Goal: Check status: Check status

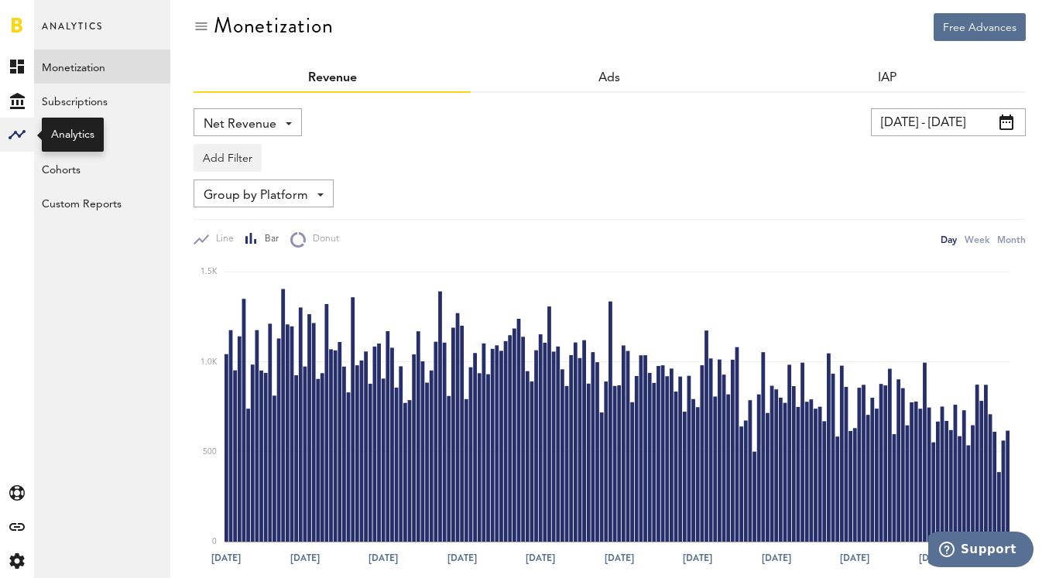
click at [19, 135] on icon at bounding box center [17, 134] width 17 height 9
click at [13, 94] on icon at bounding box center [17, 101] width 15 height 16
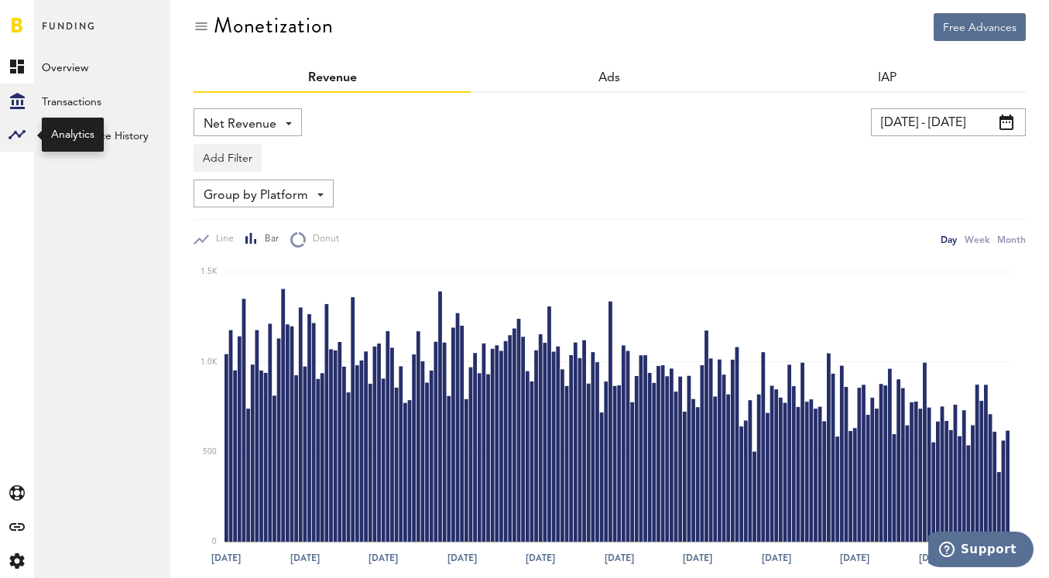
click at [15, 130] on rect at bounding box center [17, 134] width 19 height 19
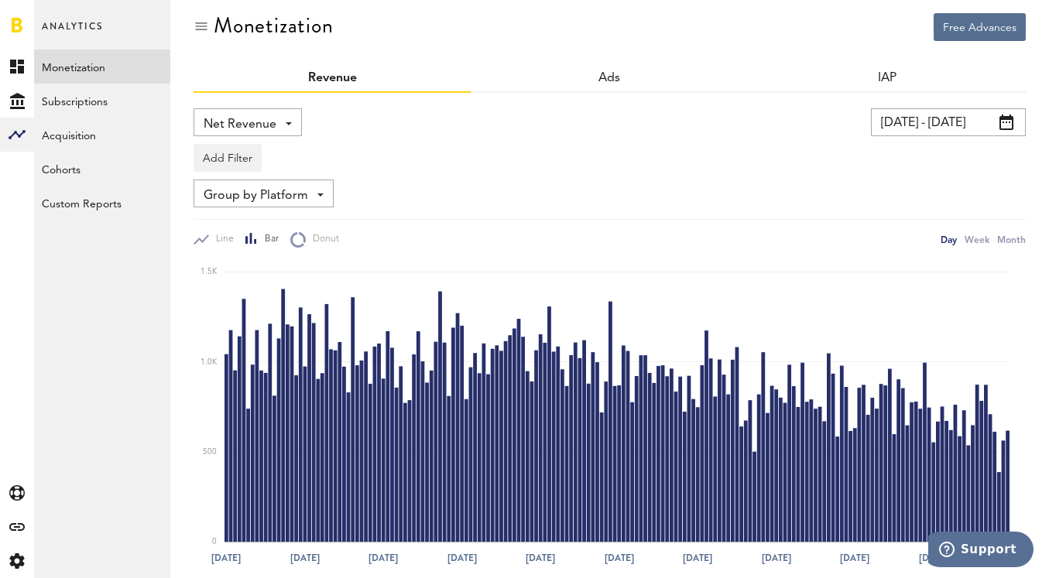
click at [81, 67] on link "Monetization" at bounding box center [102, 67] width 136 height 34
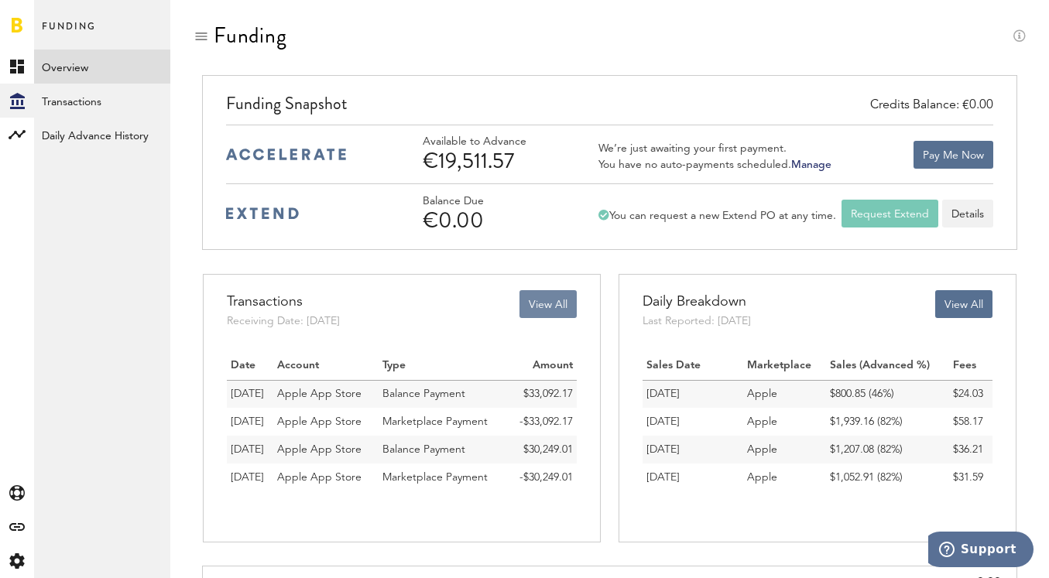
click at [536, 307] on button "View All" at bounding box center [548, 304] width 57 height 28
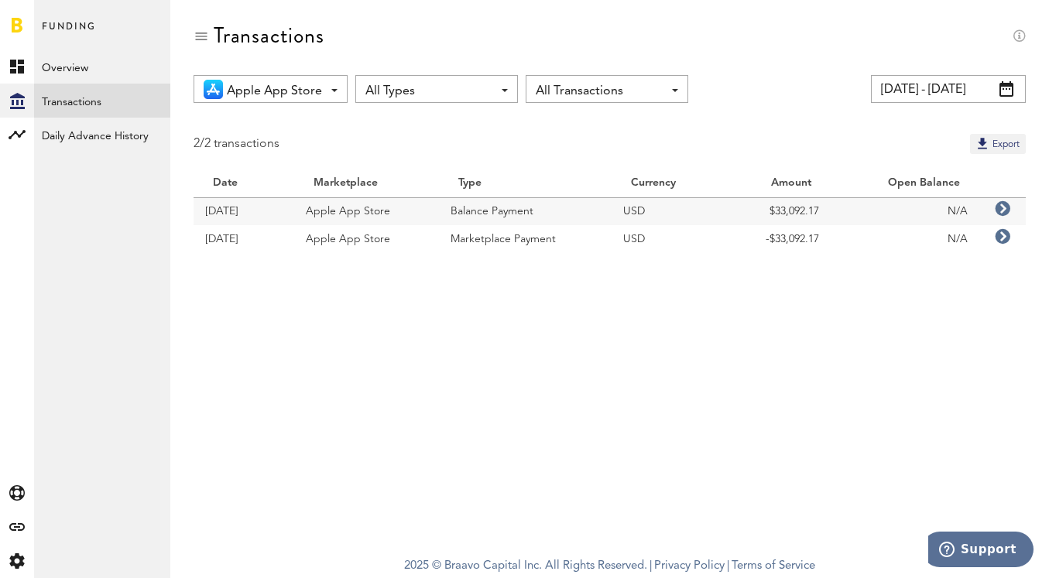
click at [916, 96] on input "[DATE] - [DATE]" at bounding box center [948, 89] width 155 height 28
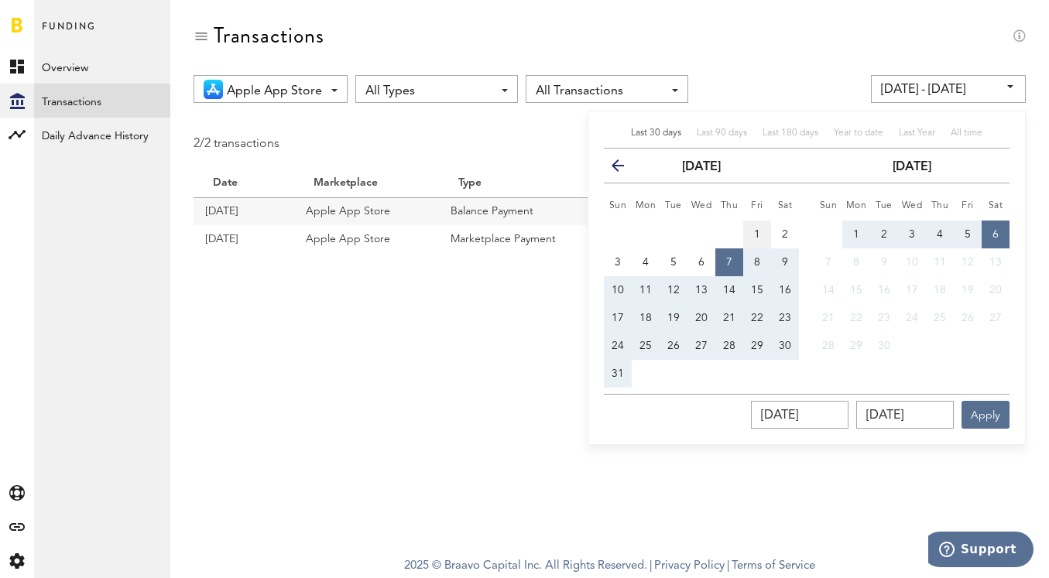
click at [756, 229] on span "1" at bounding box center [757, 234] width 6 height 11
type input "[DATE] - [DATE]"
type input "[DATE]"
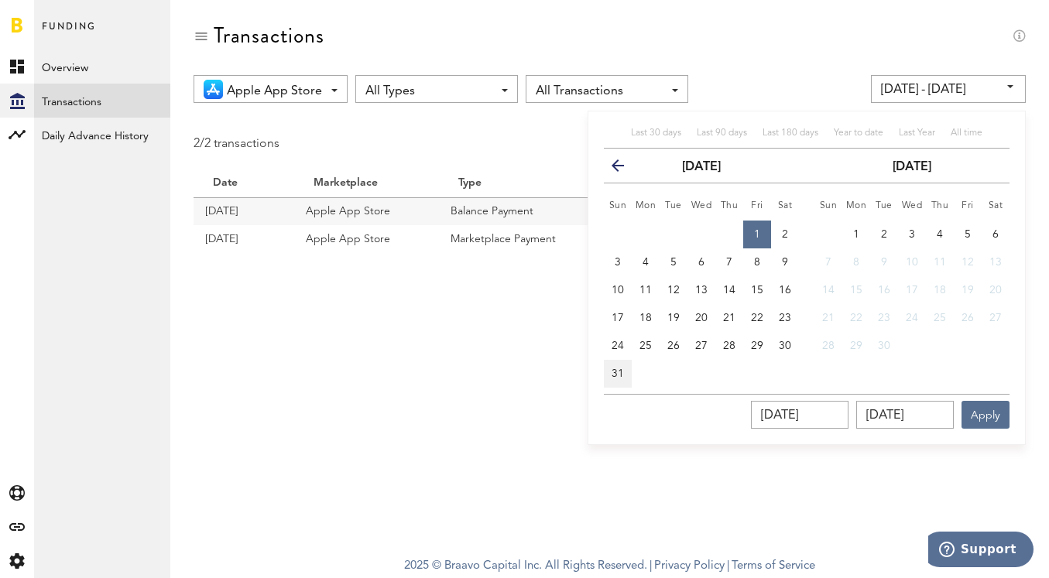
click at [617, 373] on span "31" at bounding box center [618, 374] width 12 height 11
type input "[DATE] - [DATE]"
type input "[DATE]"
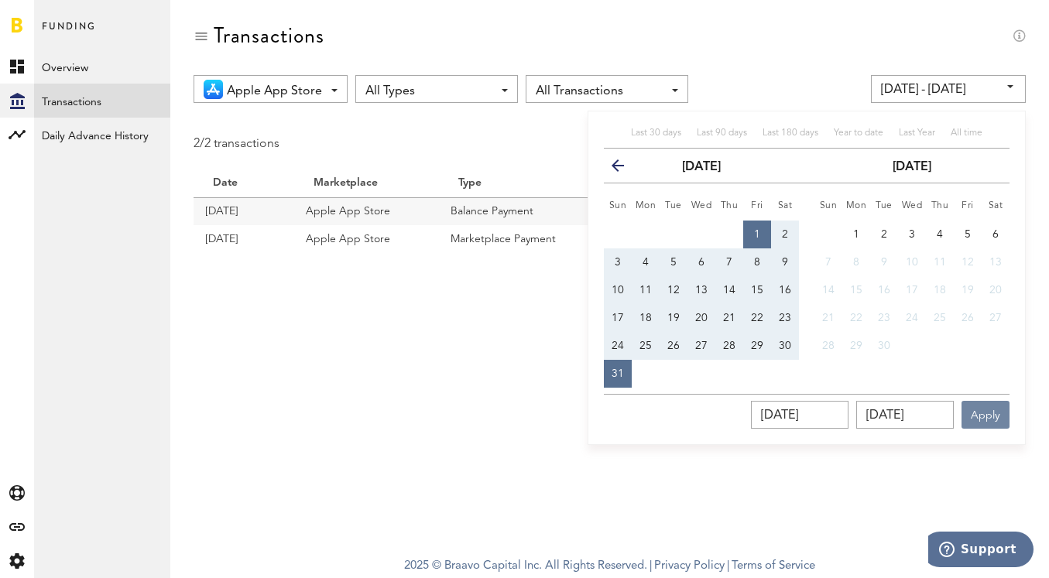
click at [986, 417] on button "Apply" at bounding box center [986, 415] width 48 height 28
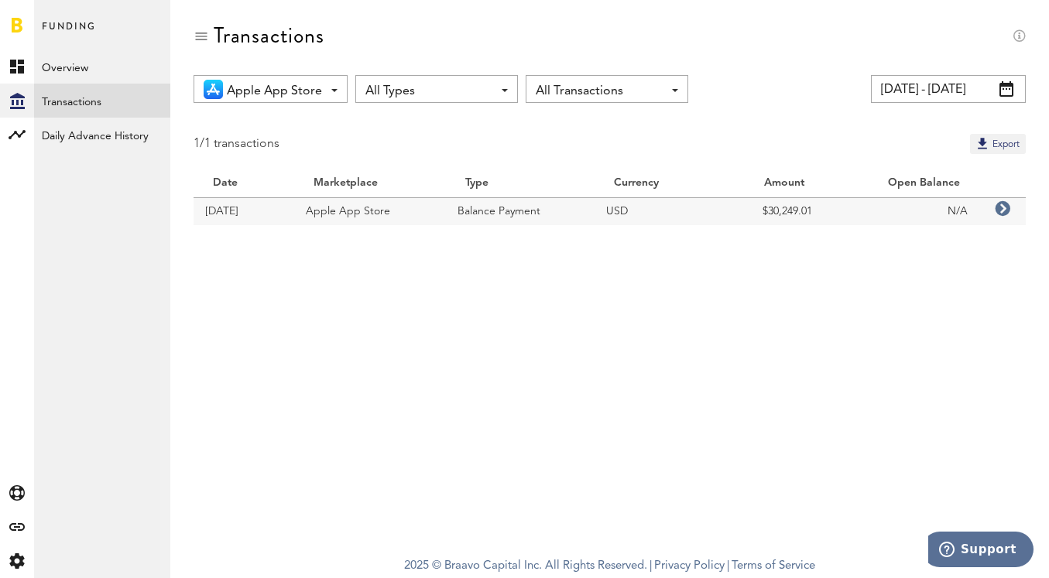
click at [907, 93] on input "[DATE] - [DATE]" at bounding box center [948, 89] width 155 height 28
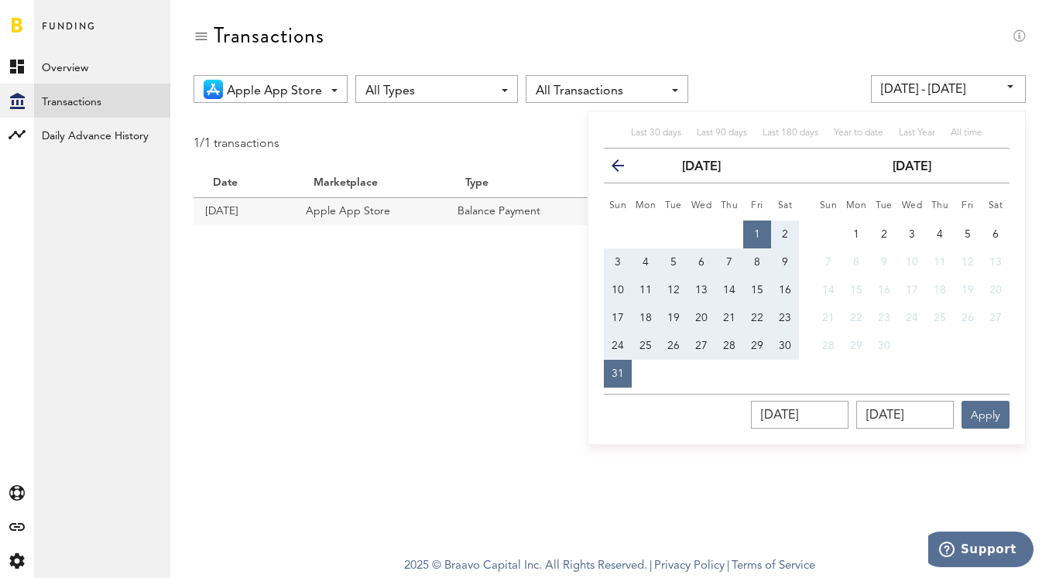
click at [624, 169] on icon "button" at bounding box center [624, 169] width 0 height 0
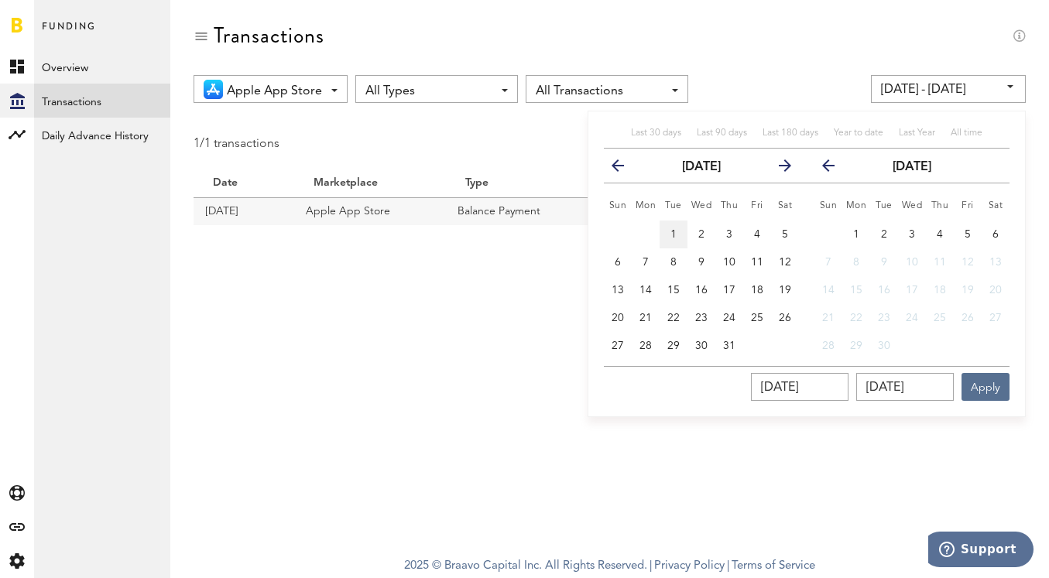
click at [678, 235] on button "1" at bounding box center [674, 235] width 28 height 28
type input "[DATE] - [DATE]"
type input "[DATE]"
click at [994, 238] on span "6" at bounding box center [996, 234] width 6 height 11
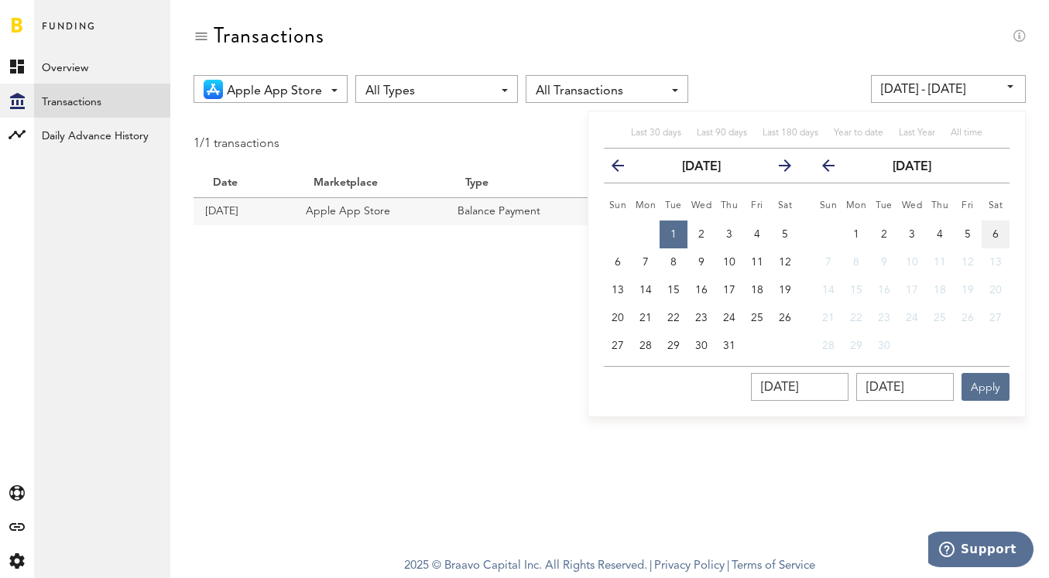
type input "[DATE] - [DATE]"
type input "[DATE]"
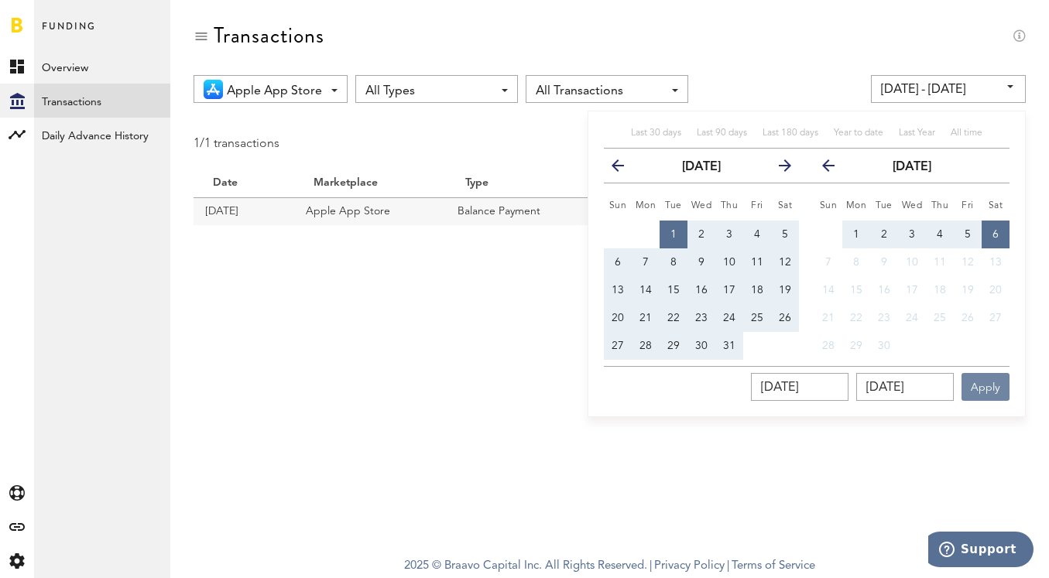
click at [997, 386] on button "Apply" at bounding box center [986, 387] width 48 height 28
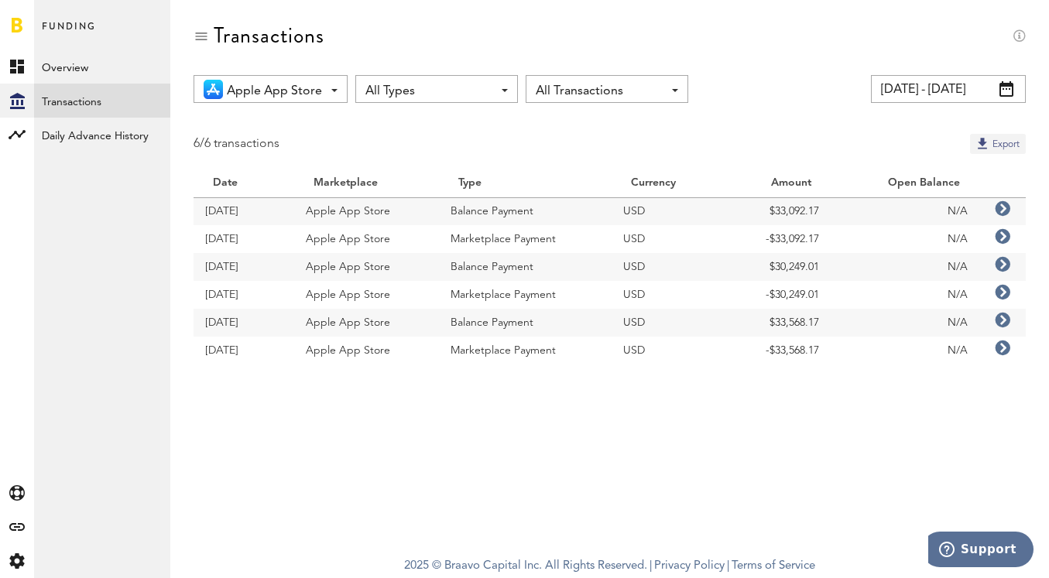
click at [993, 149] on button "Export" at bounding box center [998, 144] width 56 height 20
click at [74, 65] on link "Overview" at bounding box center [102, 67] width 136 height 34
